Goal: Task Accomplishment & Management: Manage account settings

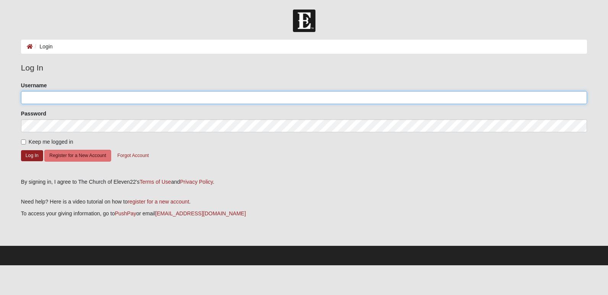
click at [55, 92] on input "Username" at bounding box center [304, 97] width 566 height 13
type input "[EMAIL_ADDRESS][DOMAIN_NAME]"
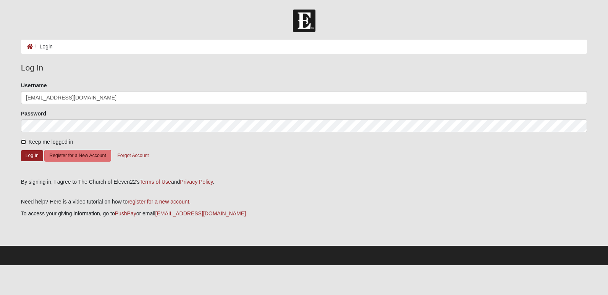
click at [23, 142] on input "Keep me logged in" at bounding box center [23, 142] width 5 height 5
checkbox input "true"
click at [28, 157] on button "Log In" at bounding box center [32, 155] width 22 height 11
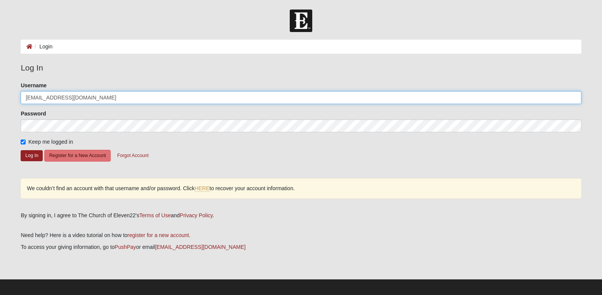
click at [104, 100] on input "[EMAIL_ADDRESS][DOMAIN_NAME]" at bounding box center [301, 97] width 560 height 13
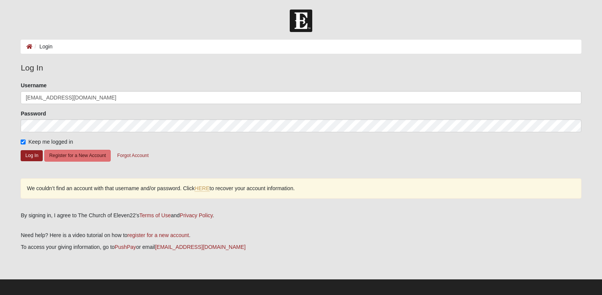
click at [306, 144] on div "Keep me logged in" at bounding box center [301, 142] width 560 height 8
click at [209, 188] on link "HERE" at bounding box center [202, 189] width 15 height 6
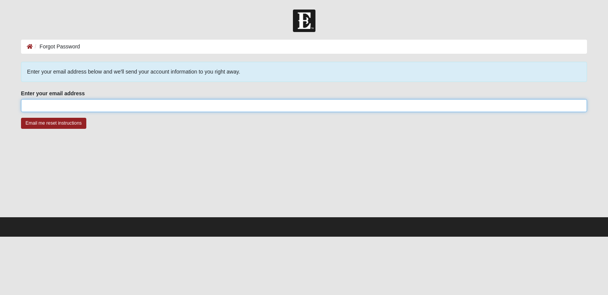
click at [39, 104] on input "Enter your email address" at bounding box center [304, 105] width 566 height 13
type input "[EMAIL_ADDRESS][DOMAIN_NAME]"
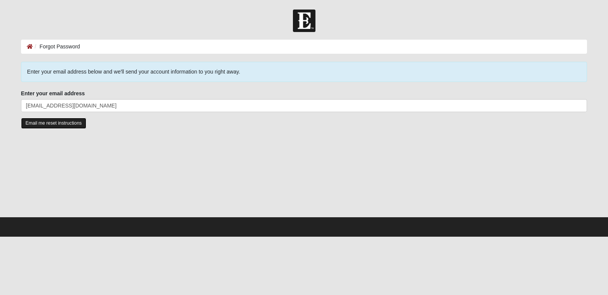
click at [50, 124] on input "Email me reset instructions" at bounding box center [53, 123] width 65 height 11
